Goal: Transaction & Acquisition: Subscribe to service/newsletter

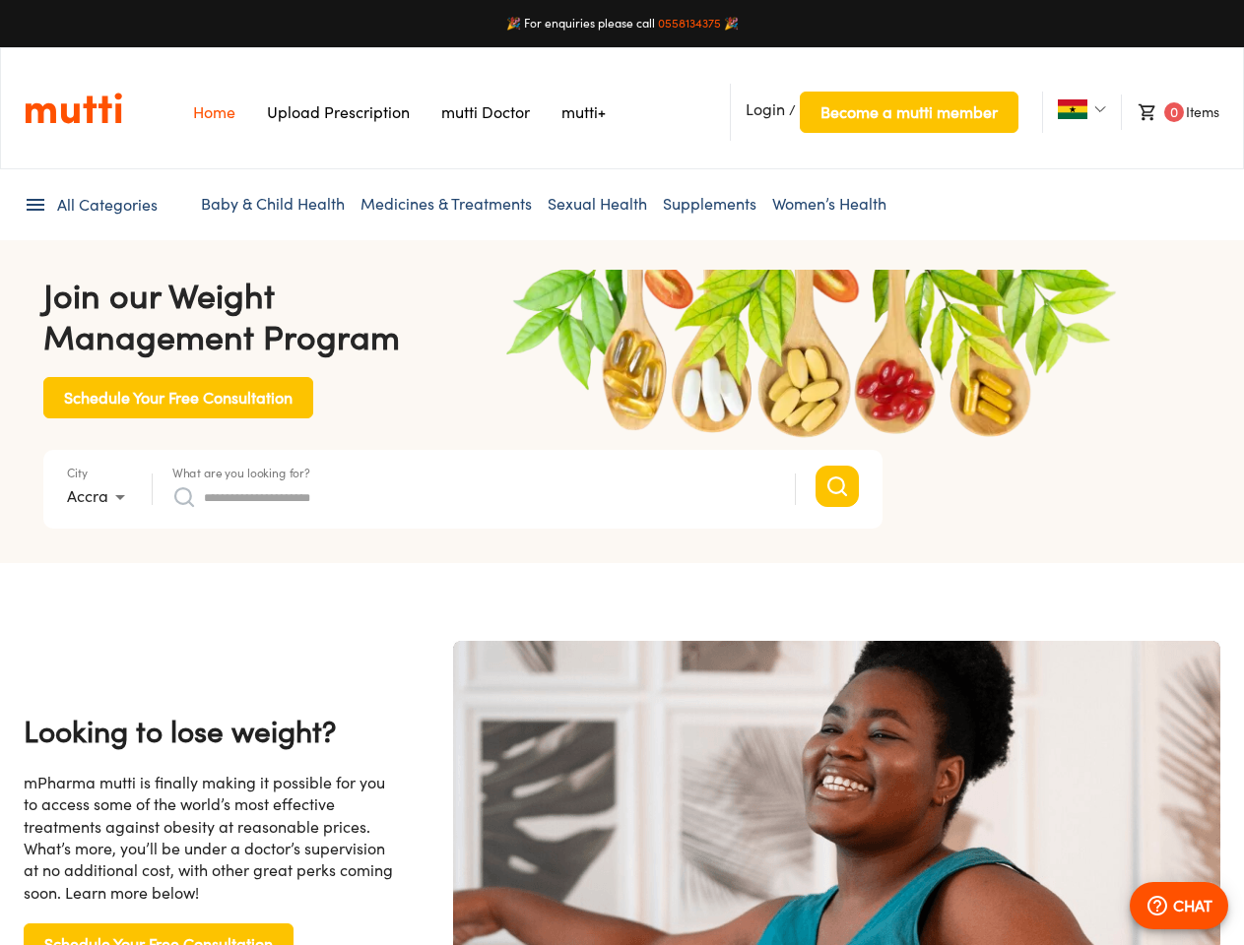
type input "*"
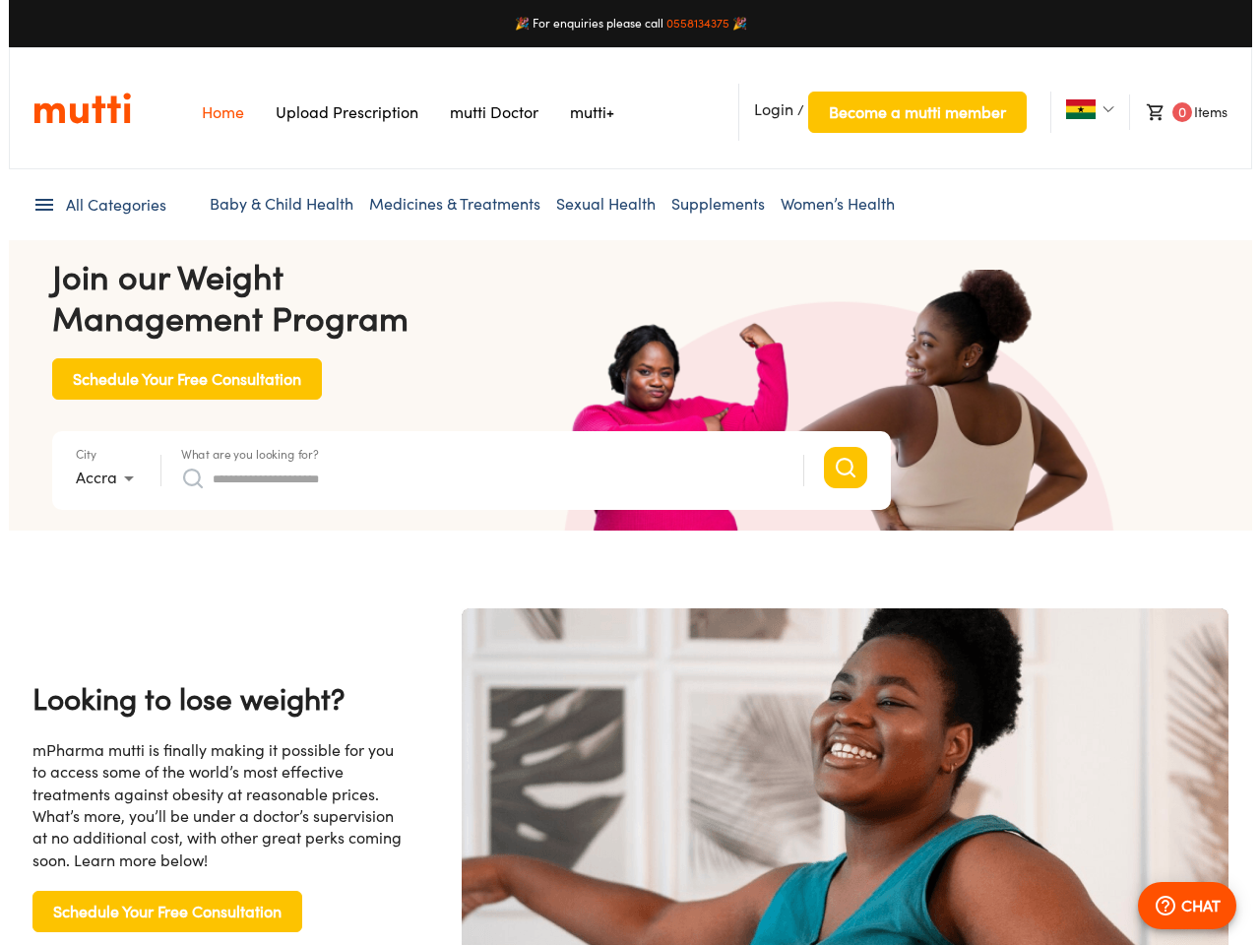
scroll to position [0, 4057]
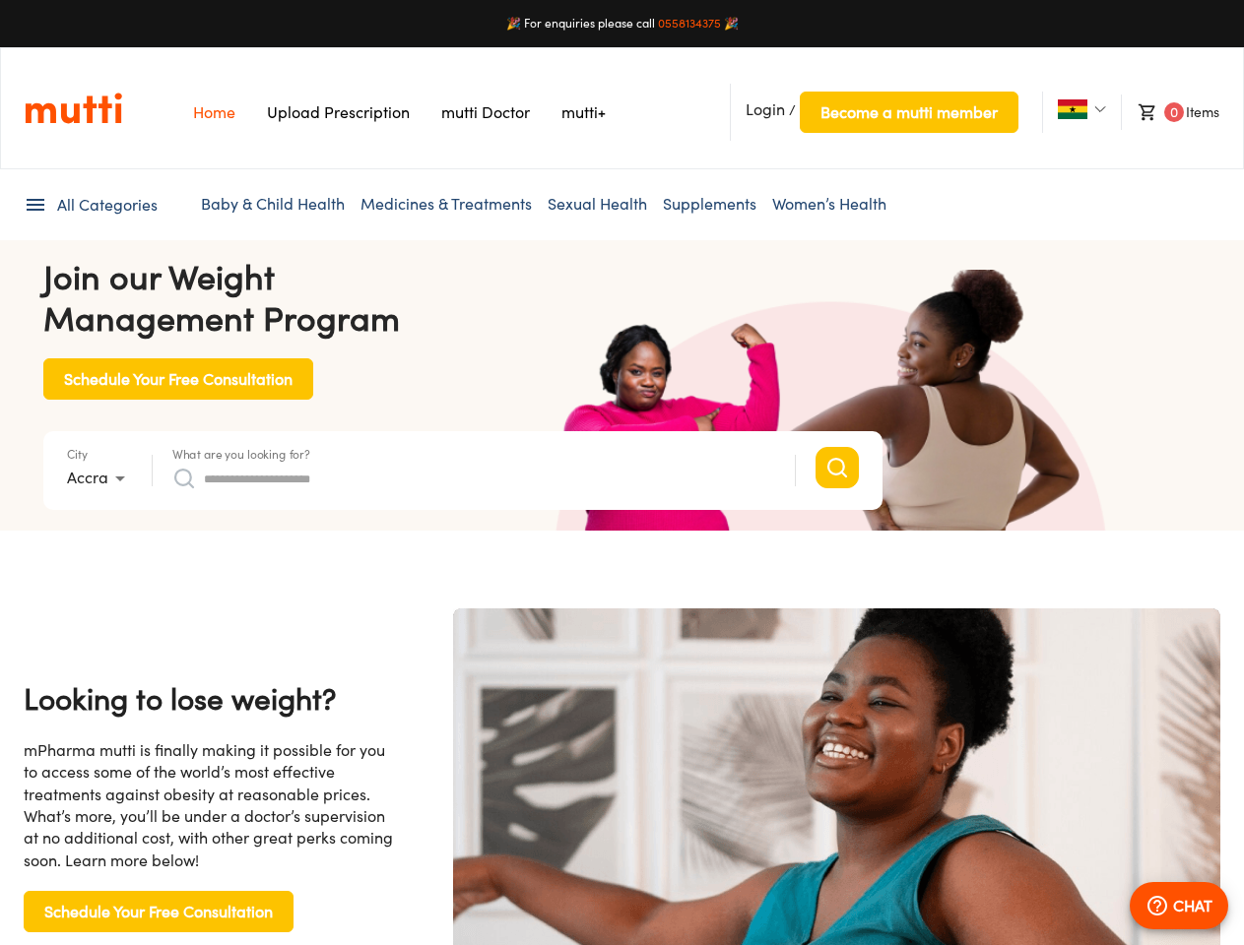
click at [765, 109] on span "Login" at bounding box center [764, 109] width 39 height 20
click at [908, 112] on span "Become a mutti member" at bounding box center [908, 112] width 177 height 28
click at [1071, 109] on img at bounding box center [1073, 109] width 30 height 20
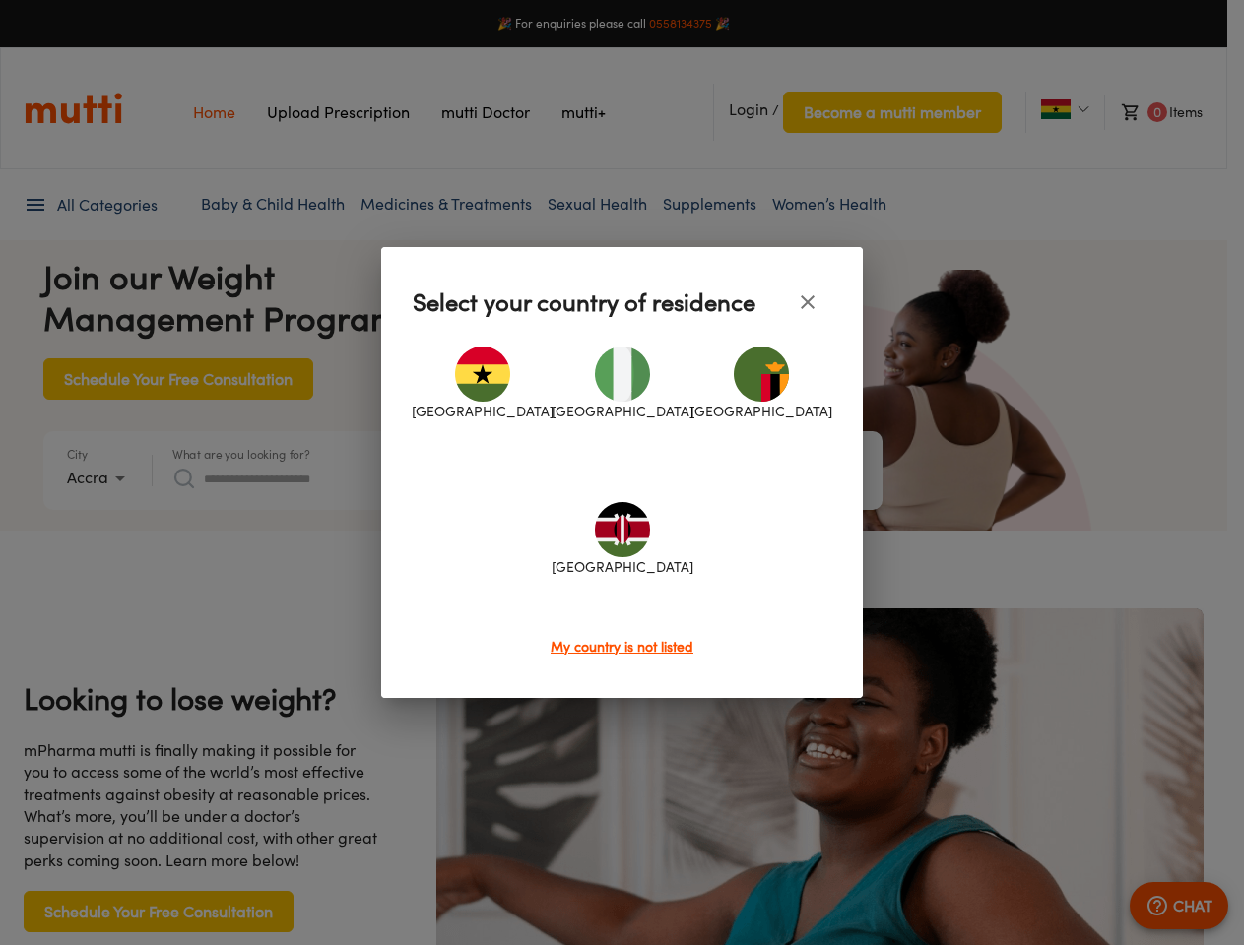
click at [1169, 112] on div at bounding box center [622, 472] width 1244 height 945
click at [90, 205] on div at bounding box center [622, 472] width 1244 height 945
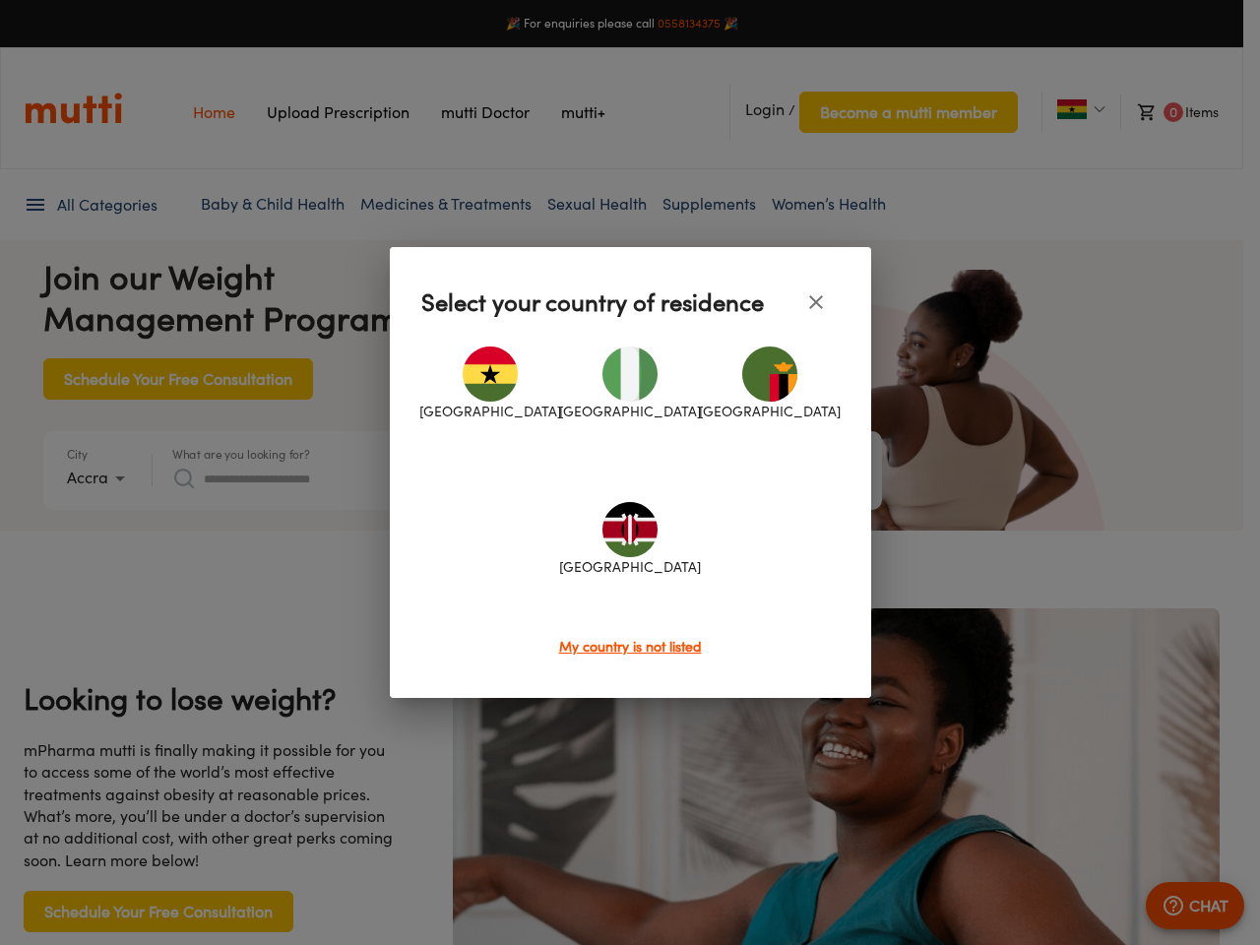
click at [99, 479] on div at bounding box center [630, 472] width 1260 height 945
click at [241, 454] on div at bounding box center [630, 472] width 1260 height 945
click at [474, 479] on div "[GEOGRAPHIC_DATA] [GEOGRAPHIC_DATA] [GEOGRAPHIC_DATA] [GEOGRAPHIC_DATA]" at bounding box center [630, 481] width 418 height 310
click at [1179, 906] on div at bounding box center [630, 472] width 1260 height 945
